Goal: Task Accomplishment & Management: Manage account settings

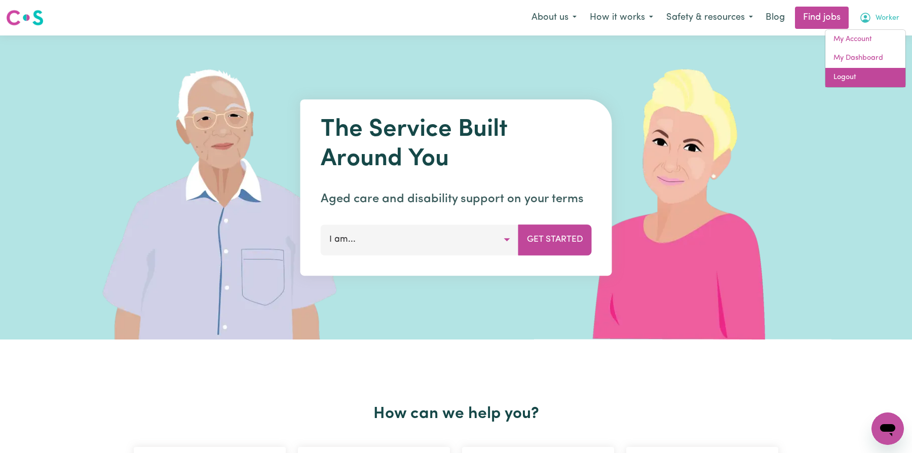
click at [871, 78] on link "Logout" at bounding box center [866, 77] width 80 height 19
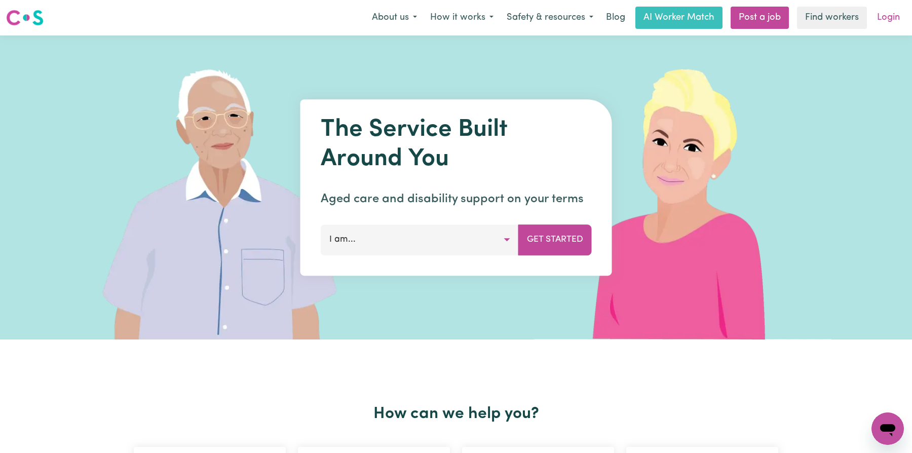
click at [884, 19] on link "Login" at bounding box center [888, 18] width 35 height 22
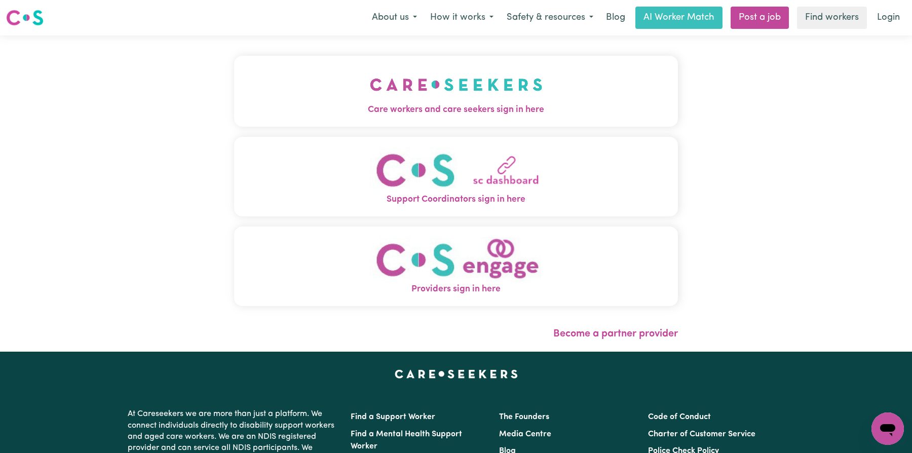
click at [413, 105] on span "Care workers and care seekers sign in here" at bounding box center [456, 109] width 444 height 13
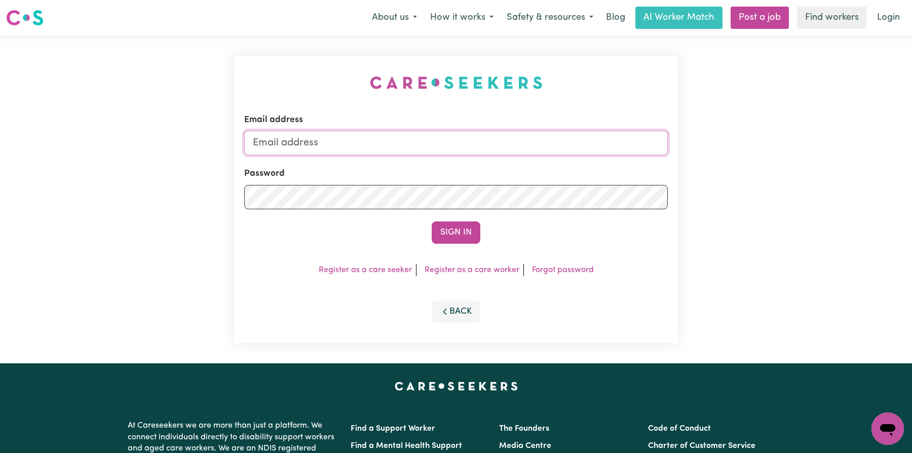
type input "[EMAIL_ADDRESS][DOMAIN_NAME]"
click at [443, 141] on input "[EMAIL_ADDRESS][DOMAIN_NAME]" at bounding box center [456, 143] width 424 height 24
click at [448, 233] on button "Sign In" at bounding box center [456, 233] width 49 height 22
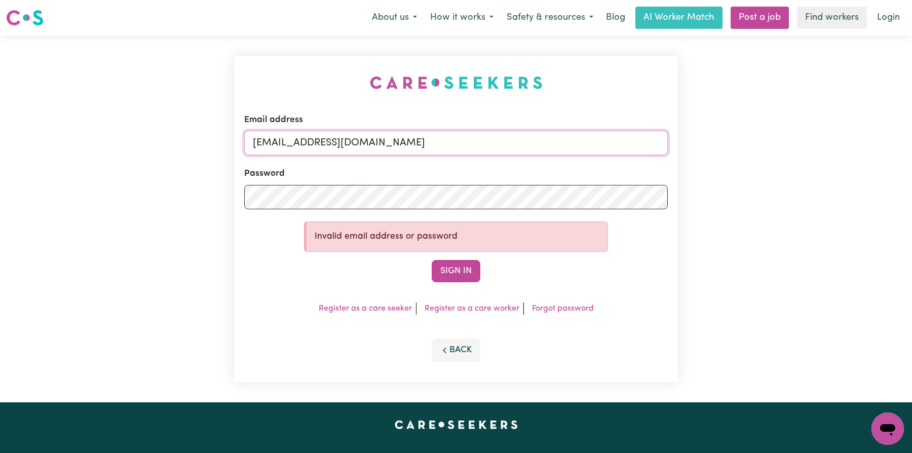
click at [454, 138] on input "[EMAIL_ADDRESS][DOMAIN_NAME]" at bounding box center [456, 143] width 424 height 24
click at [466, 280] on button "Sign In" at bounding box center [456, 271] width 49 height 22
click at [462, 277] on button "Sign In" at bounding box center [456, 271] width 49 height 22
click at [460, 270] on button "Sign In" at bounding box center [456, 271] width 49 height 22
